Goal: Find specific page/section: Find specific page/section

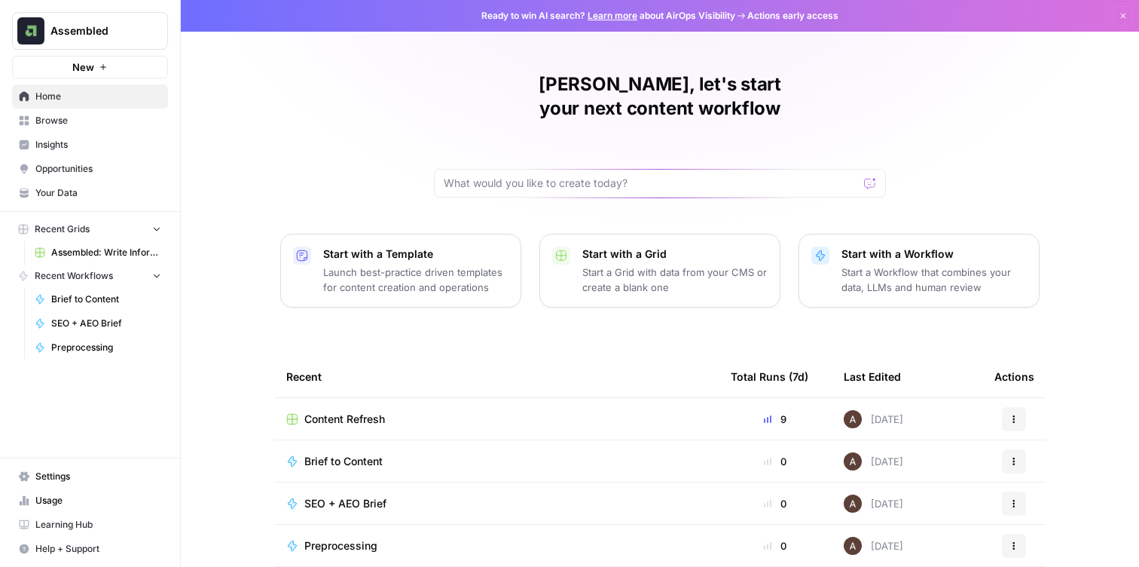
click at [80, 139] on span "Insights" at bounding box center [98, 145] width 126 height 14
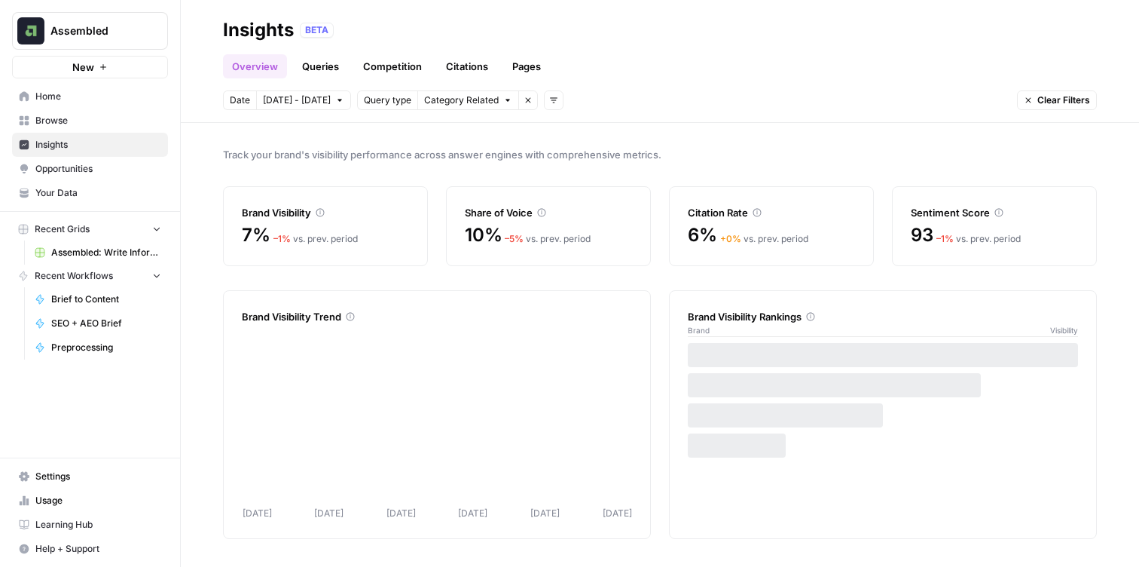
click at [93, 95] on span "Home" at bounding box center [98, 97] width 126 height 14
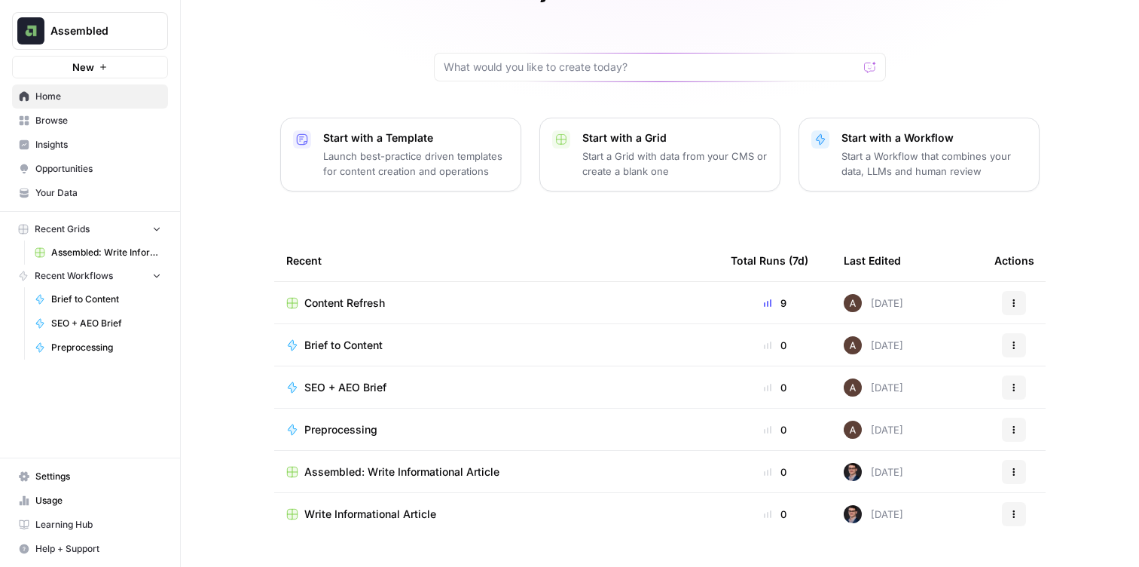
scroll to position [117, 0]
click at [88, 148] on span "Insights" at bounding box center [98, 145] width 126 height 14
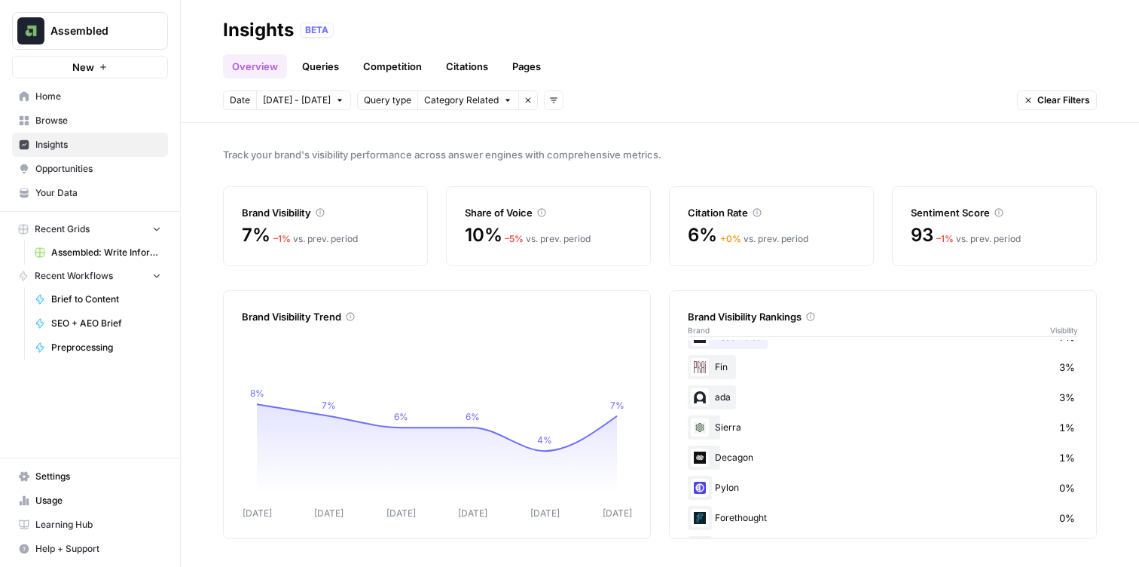
scroll to position [302, 0]
